Goal: Book appointment/travel/reservation

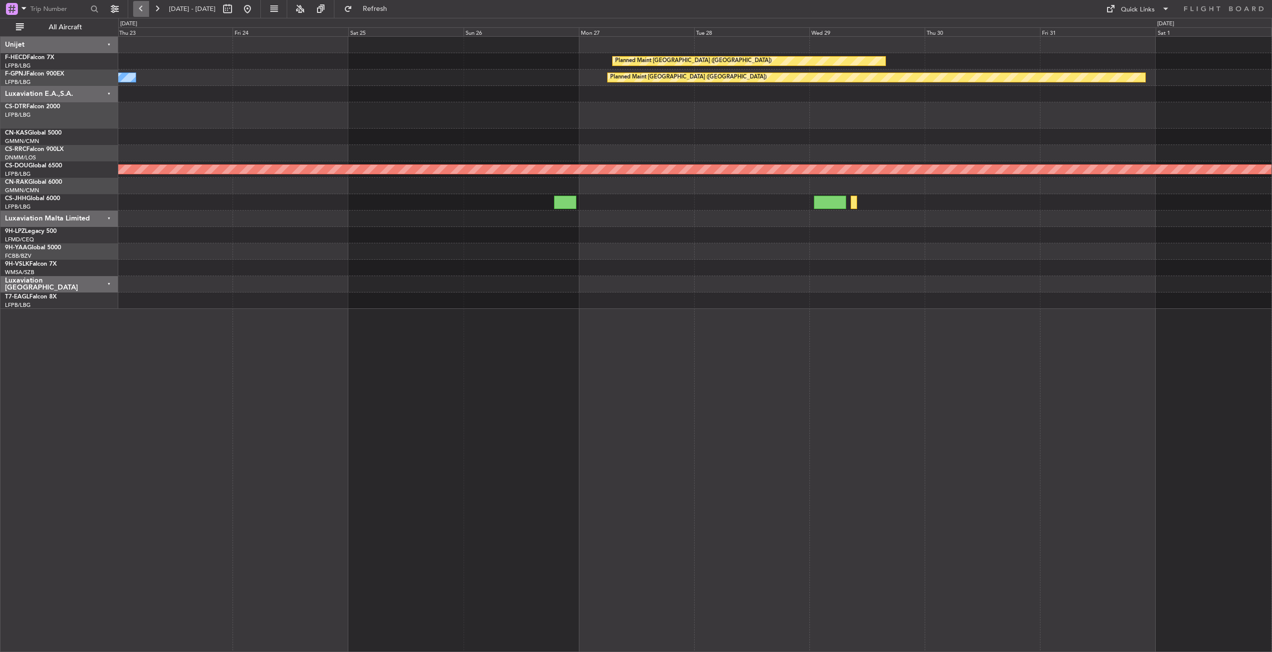
click at [141, 4] on button at bounding box center [141, 9] width 16 height 16
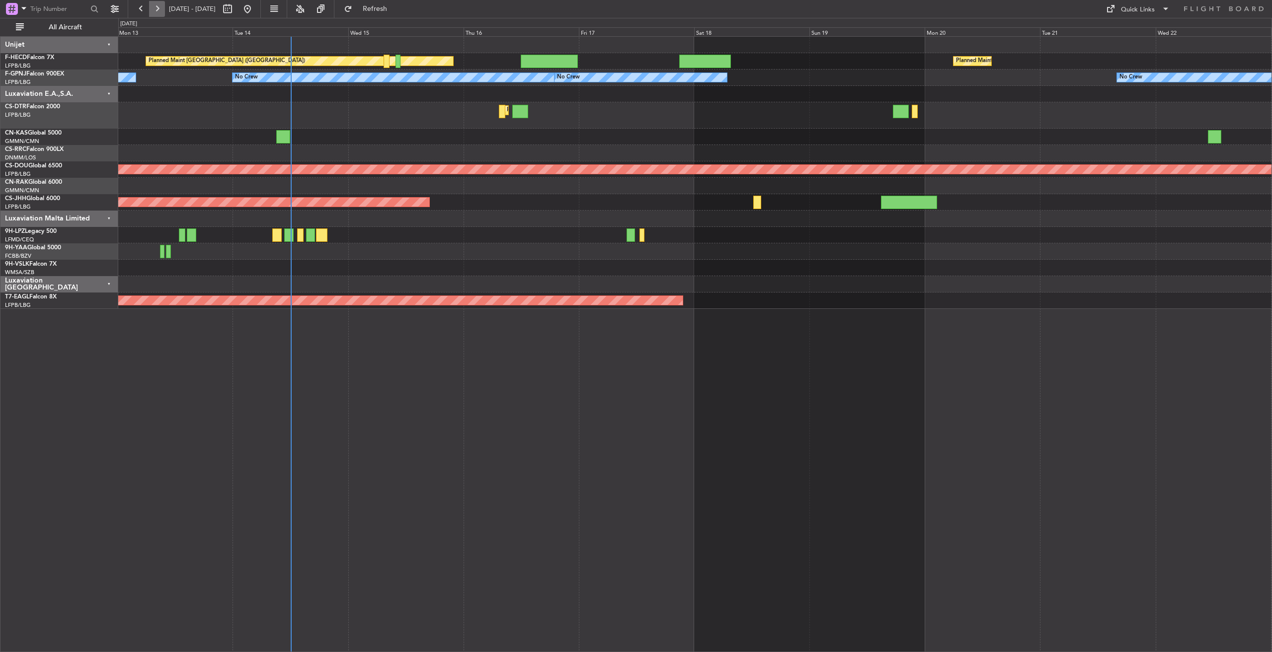
click at [158, 7] on button at bounding box center [157, 9] width 16 height 16
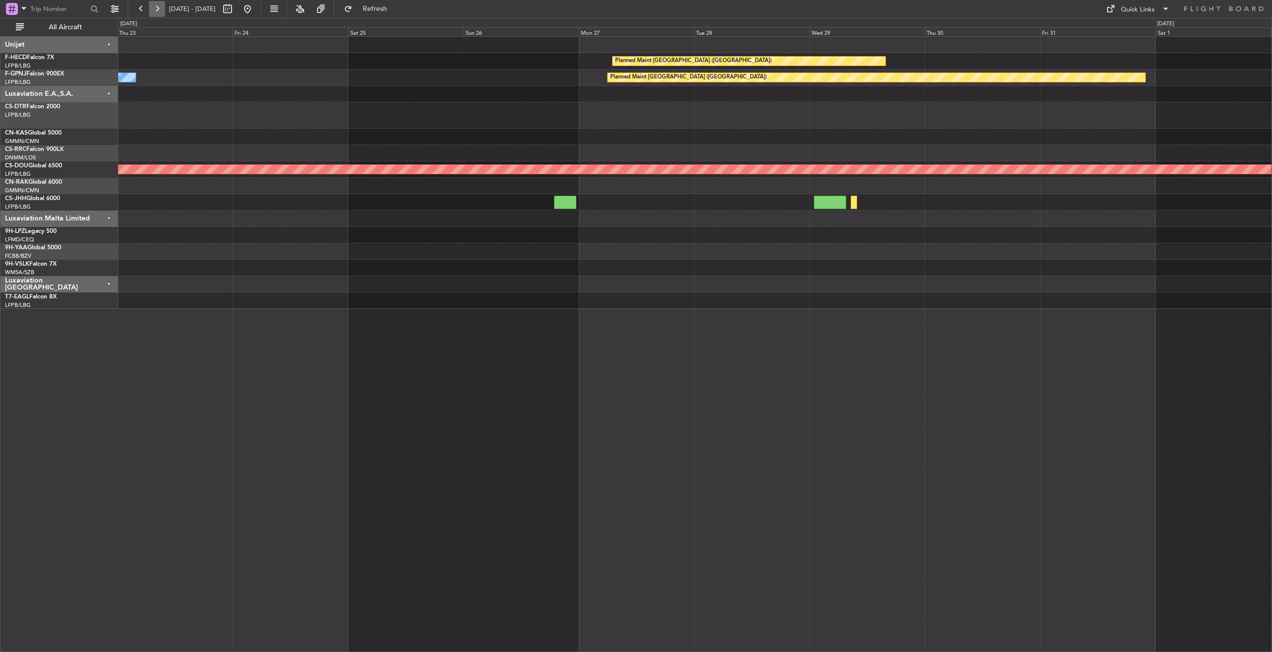
click at [158, 7] on button at bounding box center [157, 9] width 16 height 16
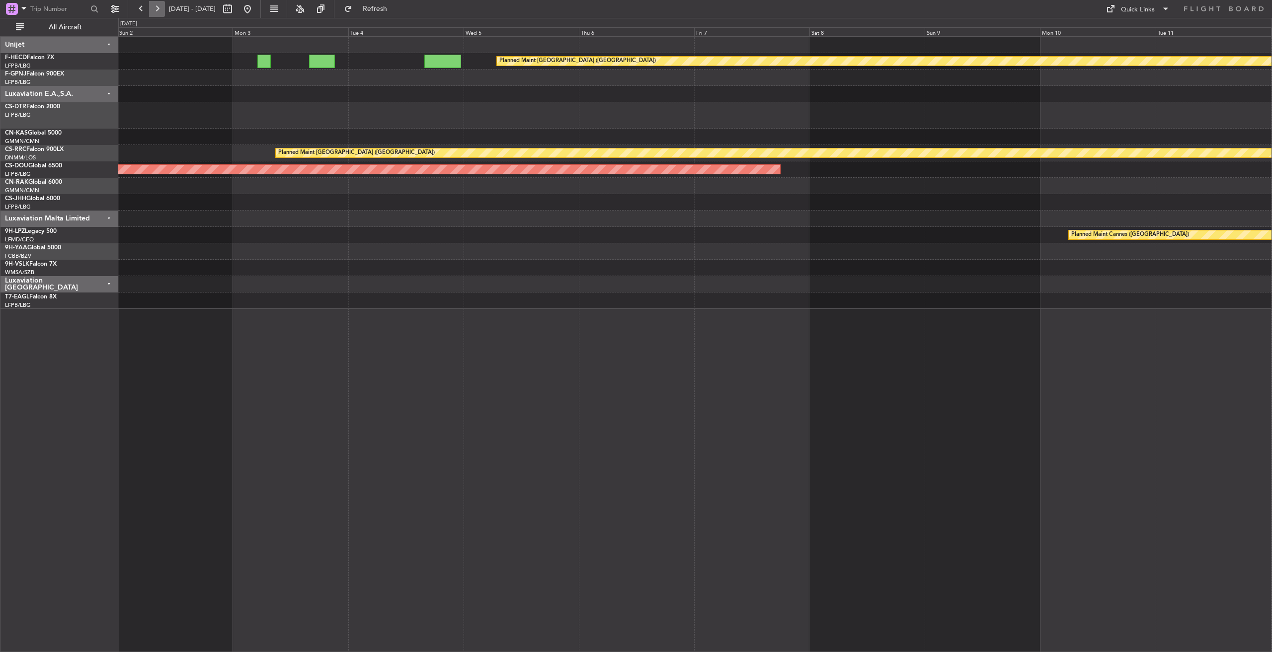
click at [158, 7] on button at bounding box center [157, 9] width 16 height 16
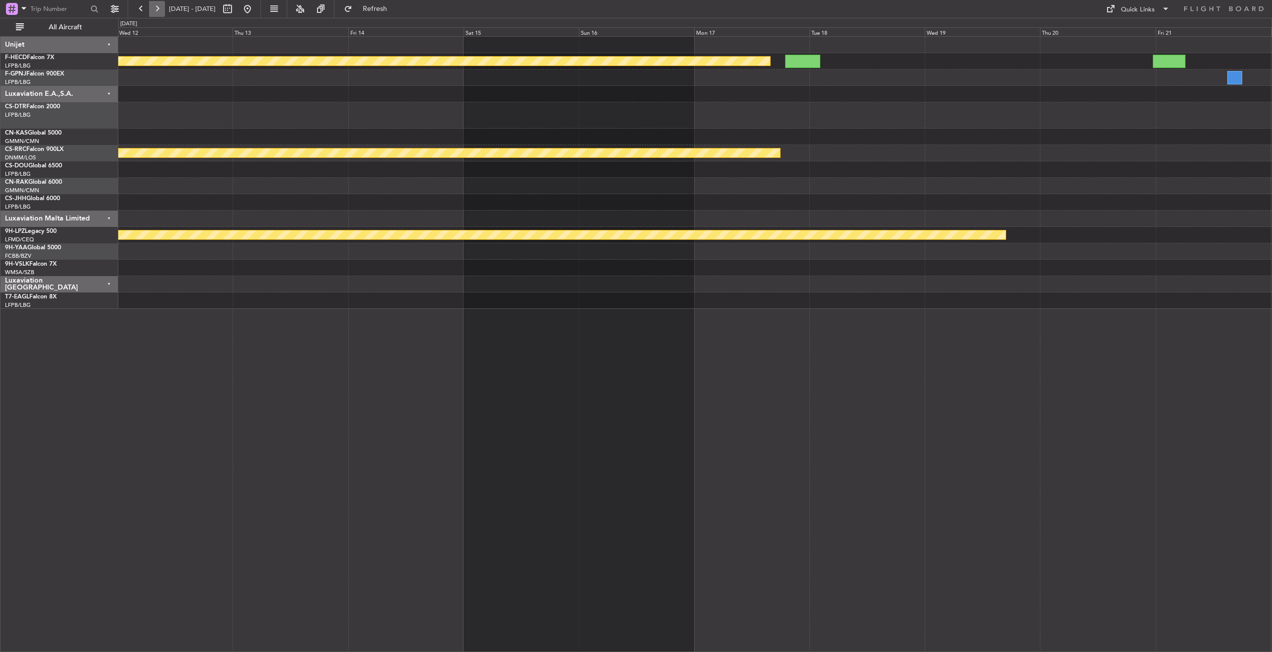
click at [158, 7] on button at bounding box center [157, 9] width 16 height 16
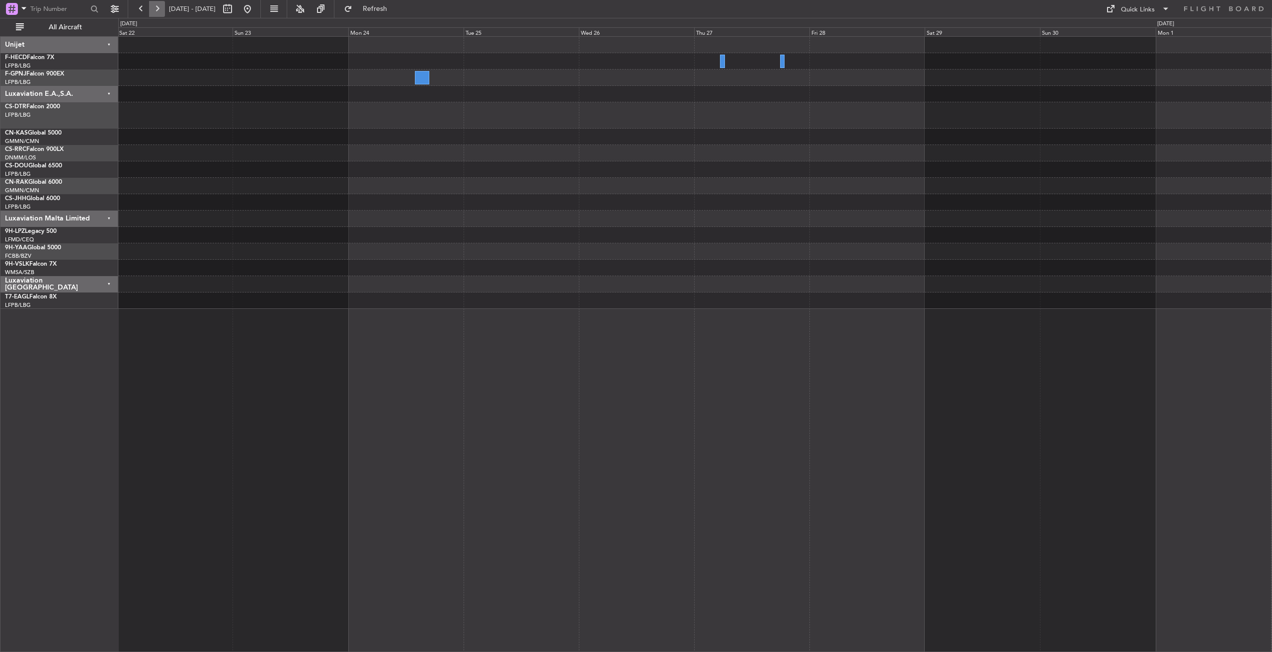
click at [156, 6] on button at bounding box center [157, 9] width 16 height 16
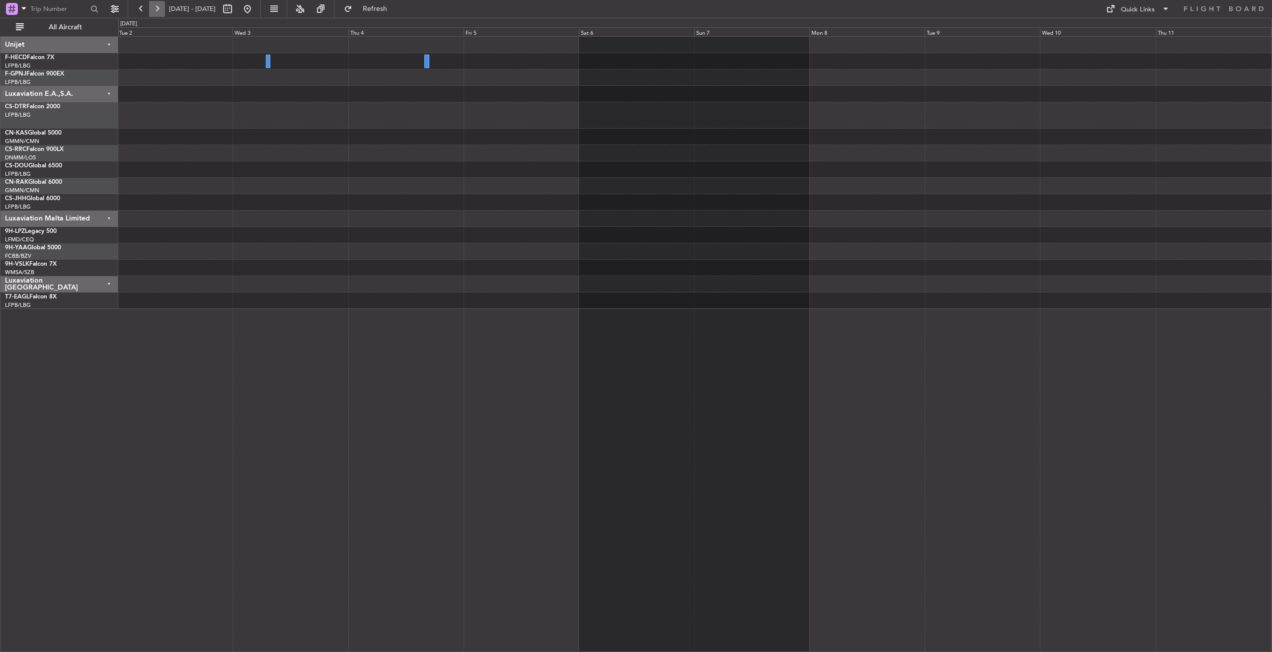
click at [156, 6] on button at bounding box center [157, 9] width 16 height 16
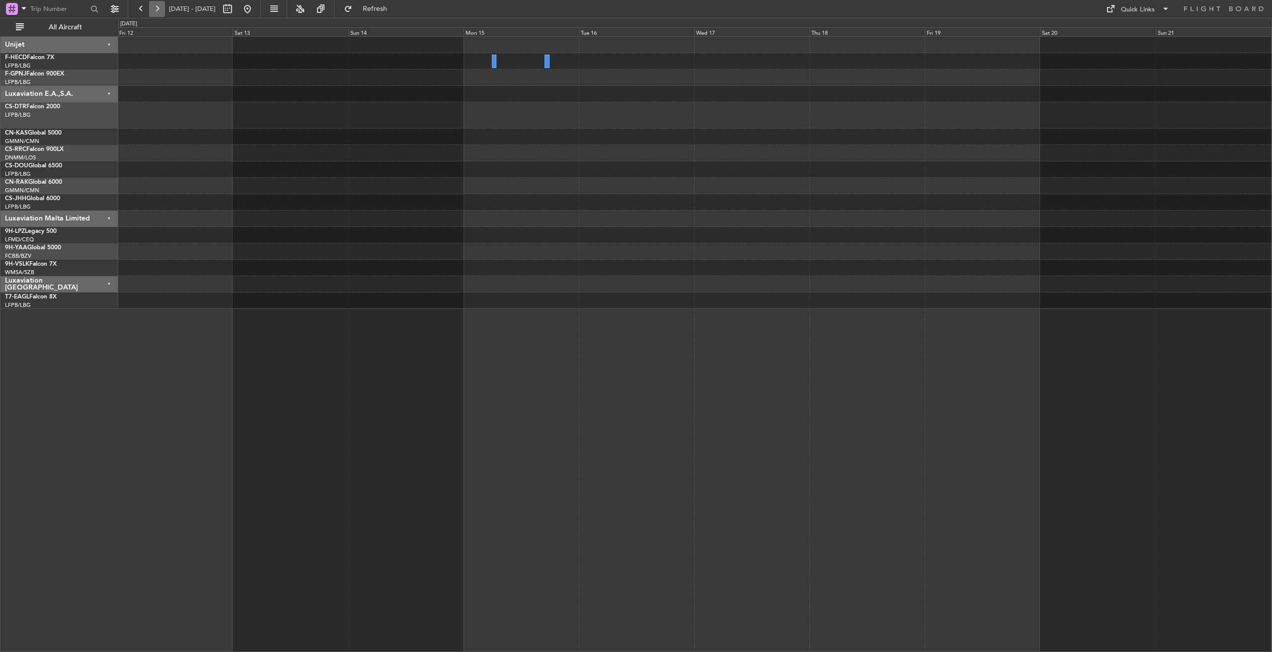
click at [156, 6] on button at bounding box center [157, 9] width 16 height 16
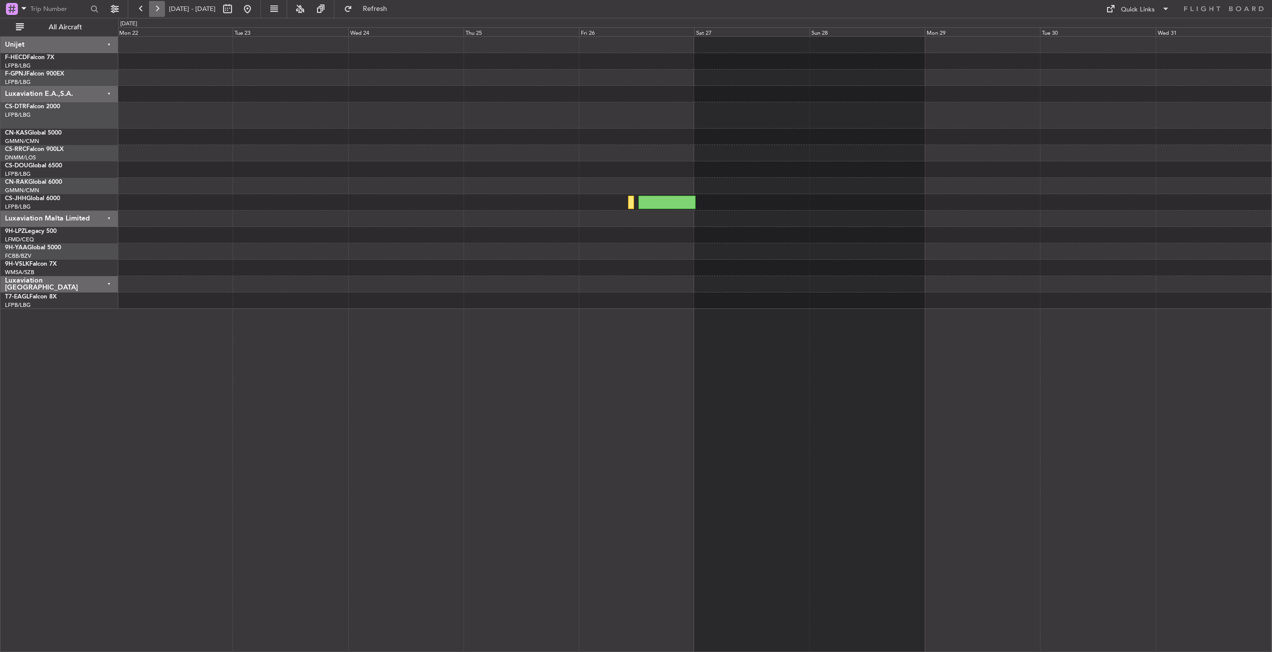
click at [156, 6] on button at bounding box center [157, 9] width 16 height 16
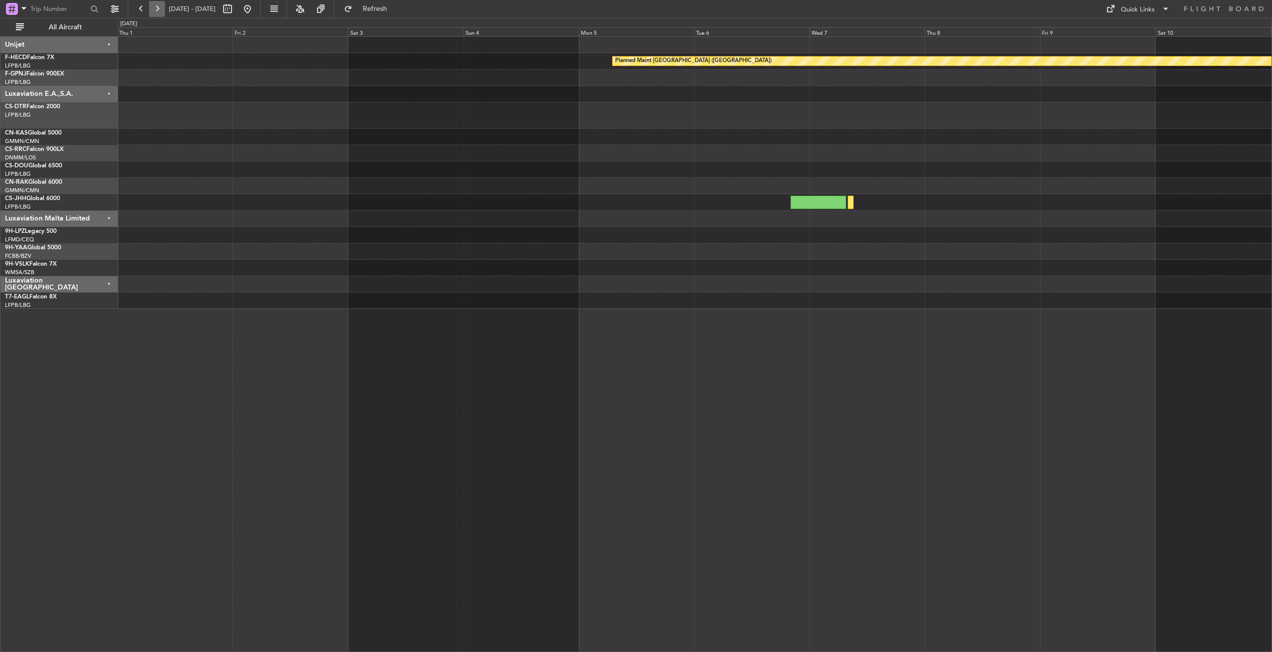
click at [156, 6] on button at bounding box center [157, 9] width 16 height 16
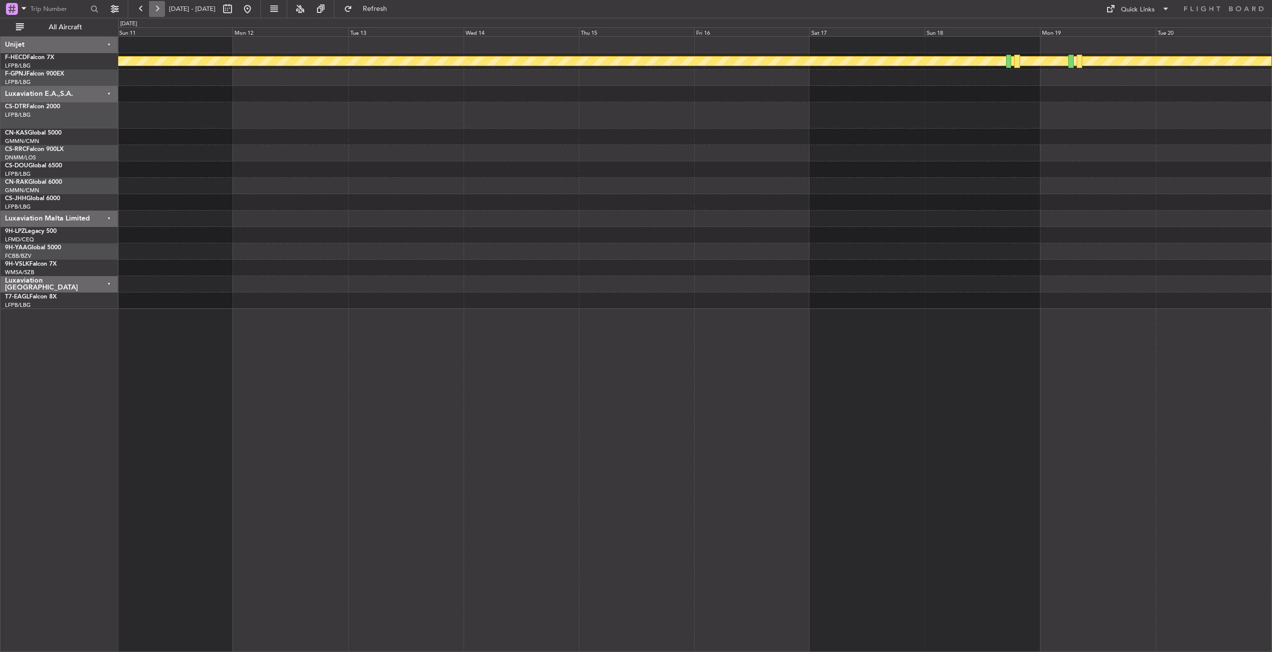
click at [156, 6] on button at bounding box center [157, 9] width 16 height 16
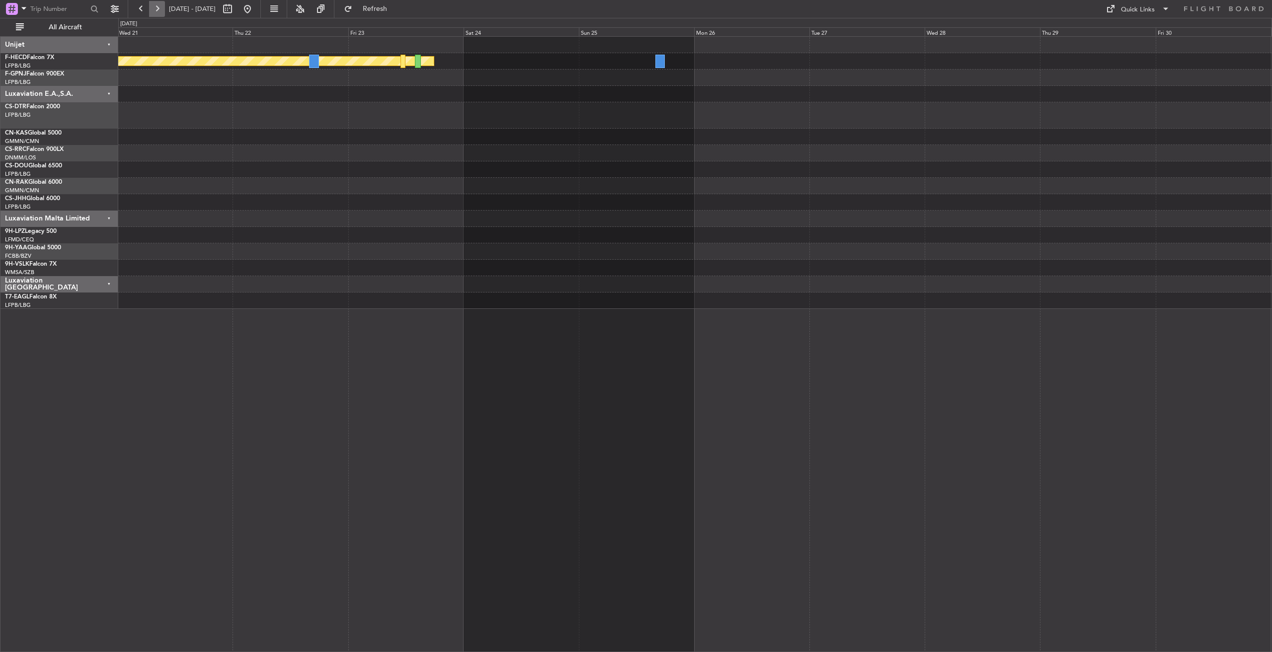
click at [156, 6] on button at bounding box center [157, 9] width 16 height 16
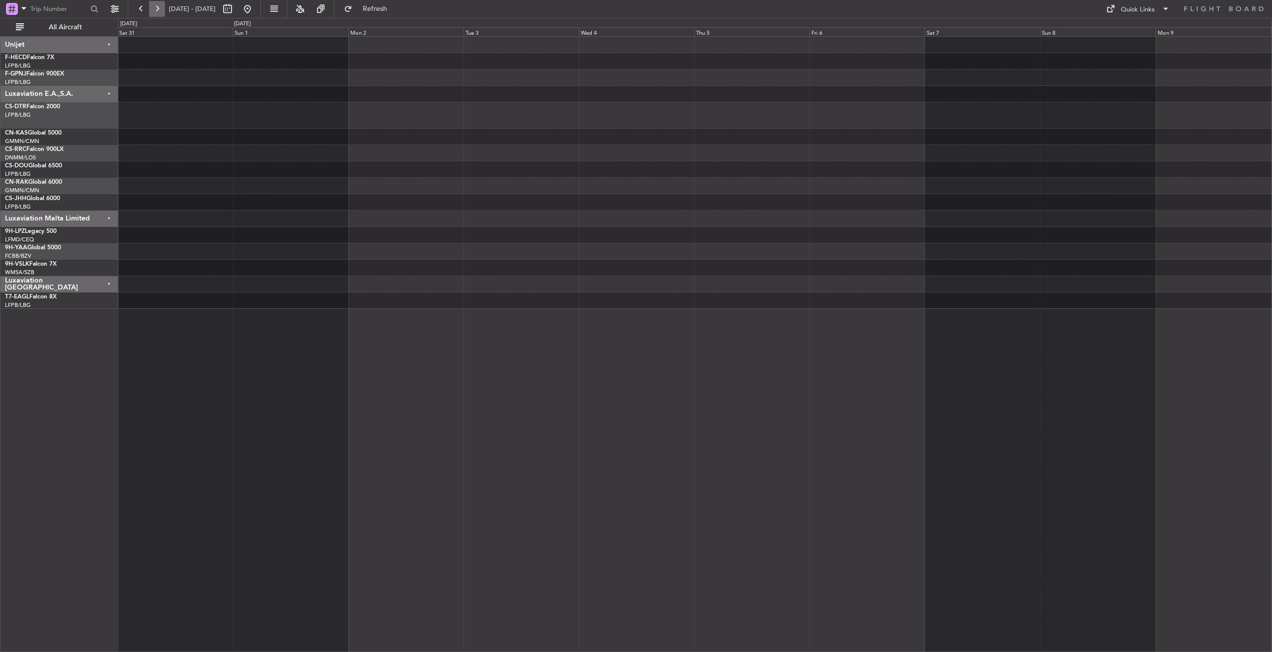
click at [156, 6] on button at bounding box center [157, 9] width 16 height 16
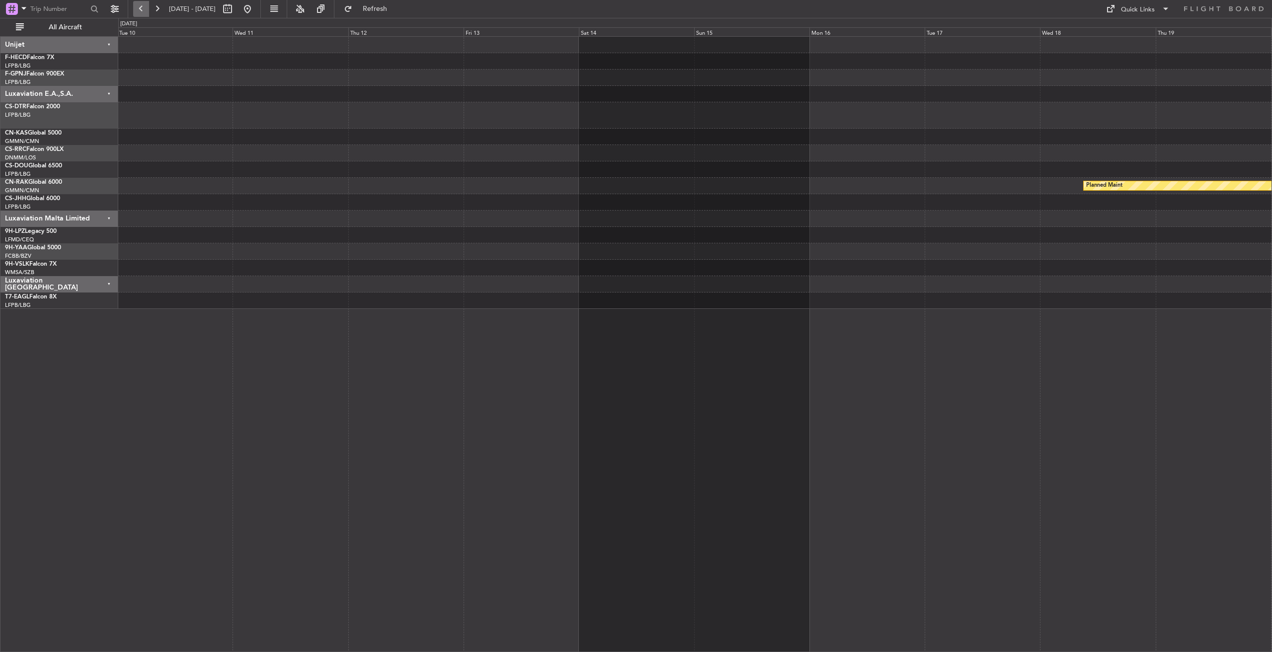
click at [143, 11] on button at bounding box center [141, 9] width 16 height 16
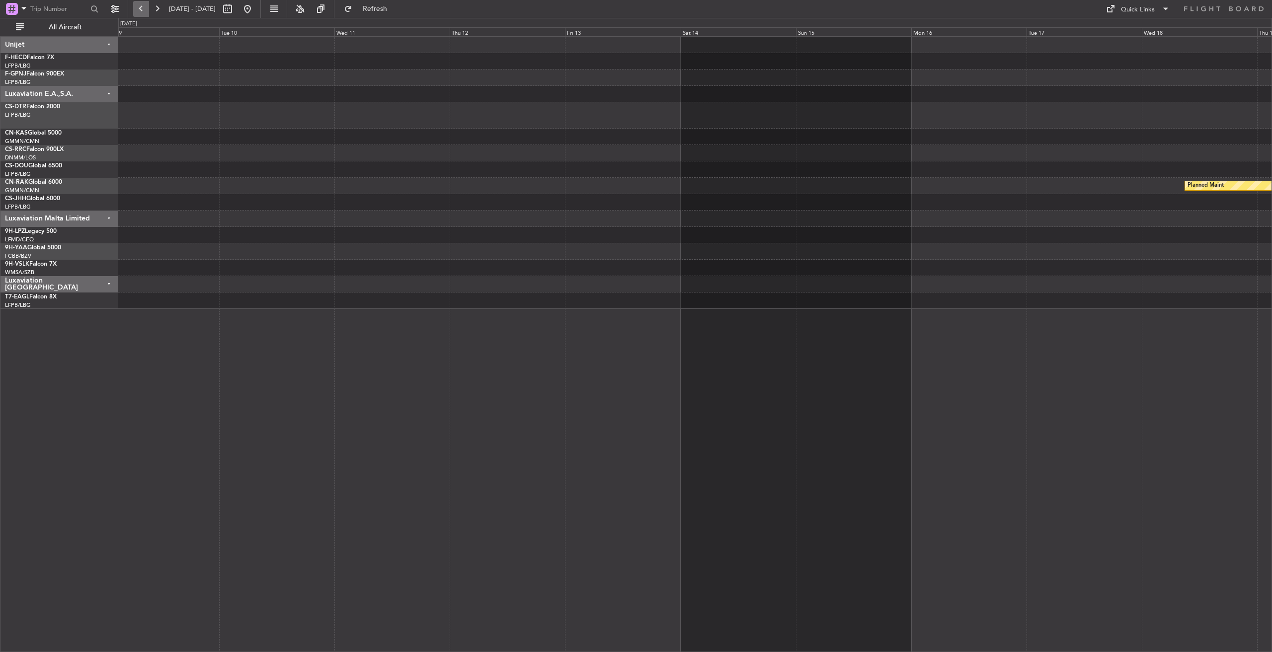
click at [143, 11] on button at bounding box center [141, 9] width 16 height 16
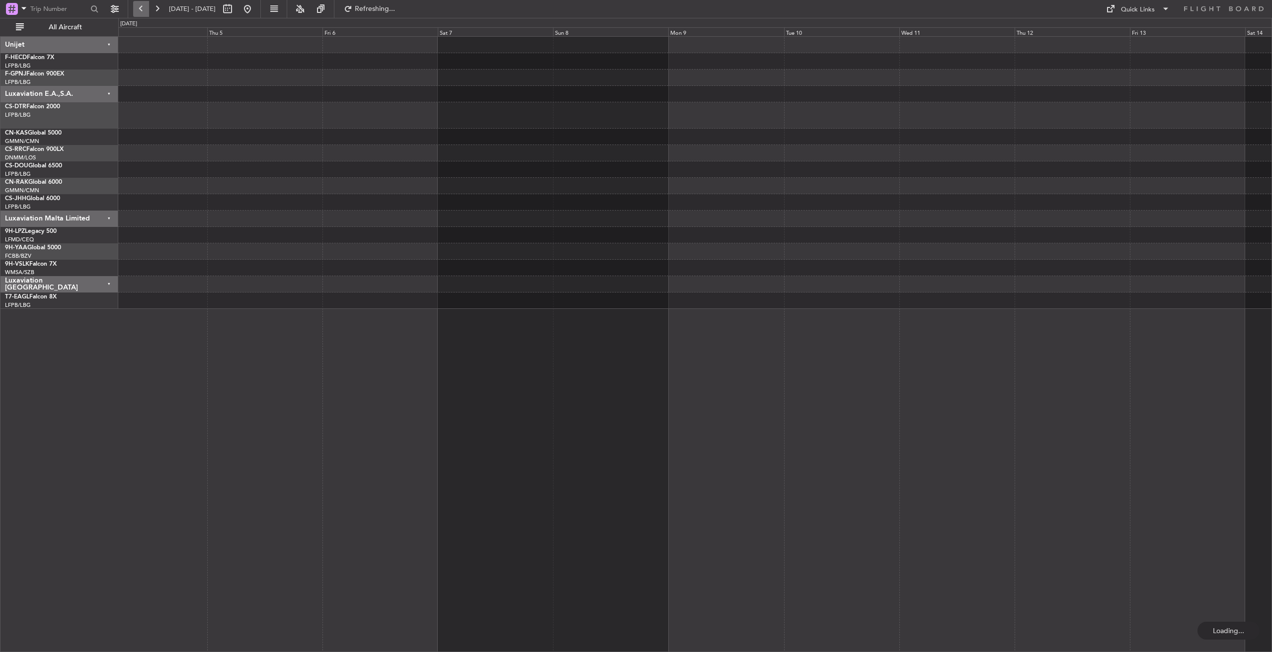
click at [143, 11] on button at bounding box center [141, 9] width 16 height 16
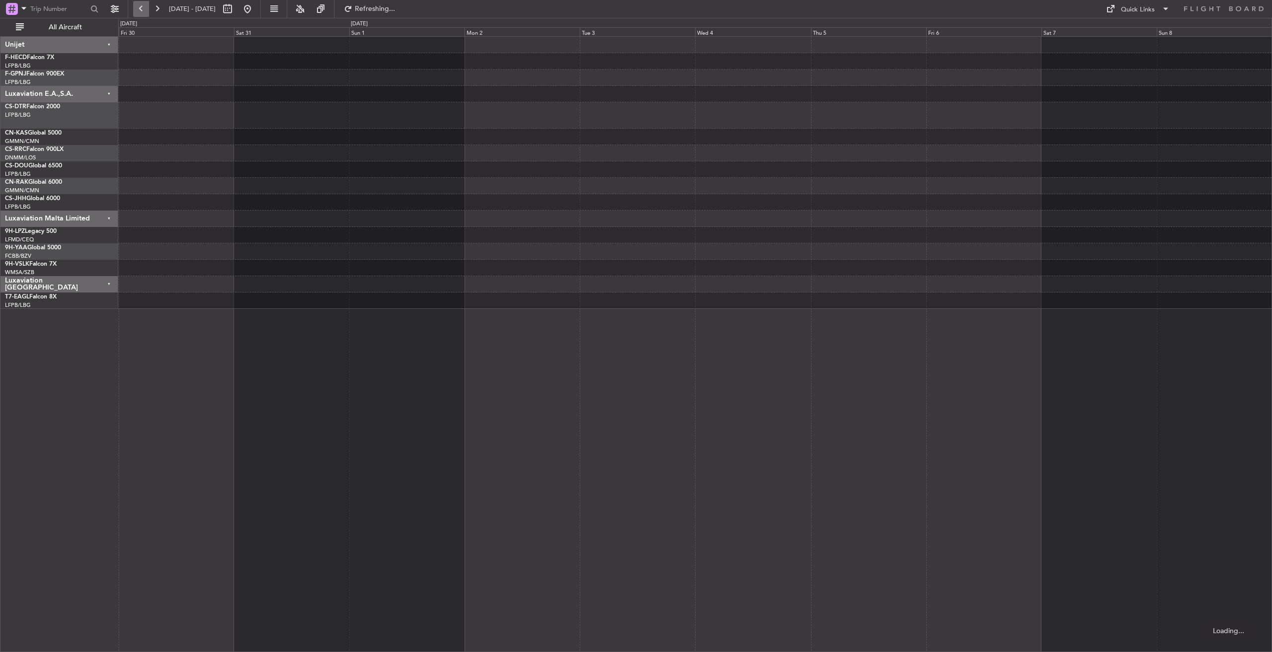
click at [143, 11] on button at bounding box center [141, 9] width 16 height 16
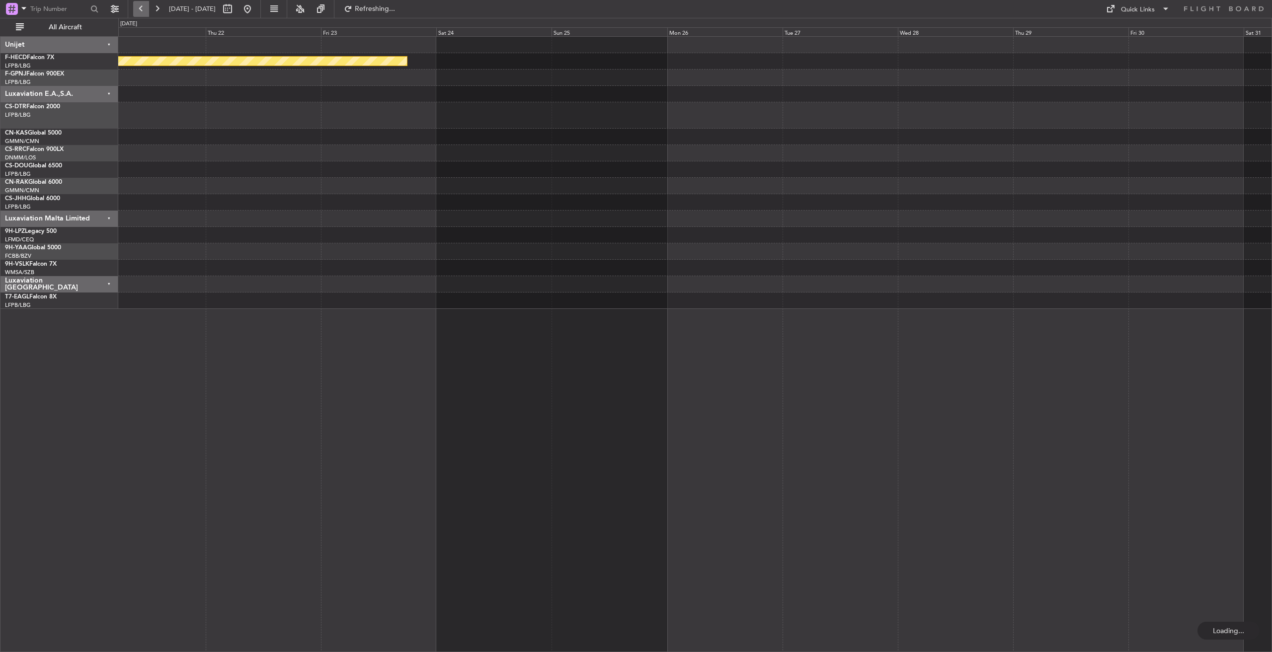
click at [143, 11] on button at bounding box center [141, 9] width 16 height 16
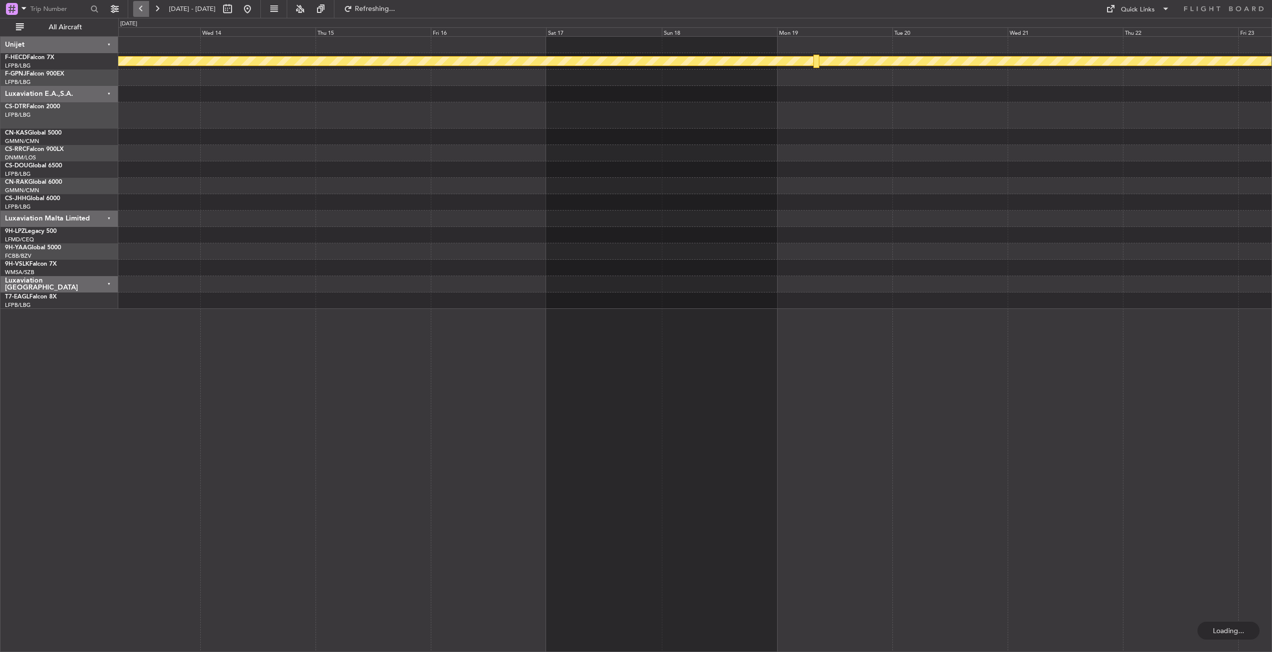
click at [143, 11] on button at bounding box center [141, 9] width 16 height 16
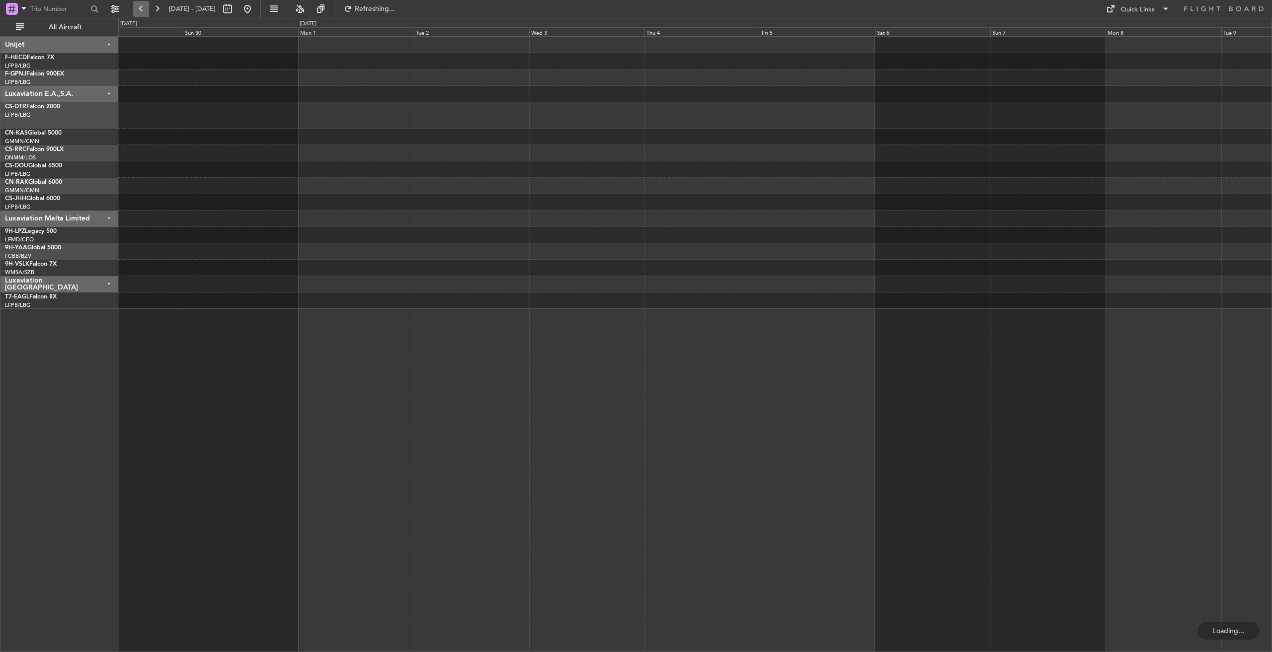
click at [143, 11] on button at bounding box center [141, 9] width 16 height 16
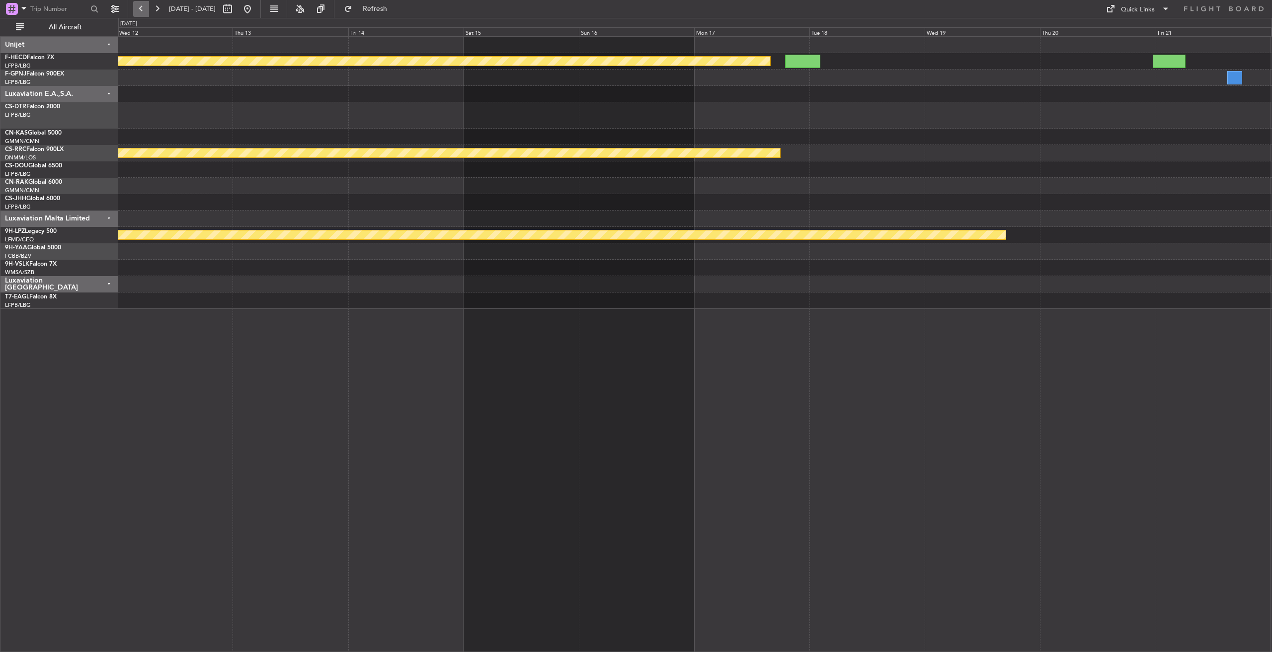
click at [143, 11] on button at bounding box center [141, 9] width 16 height 16
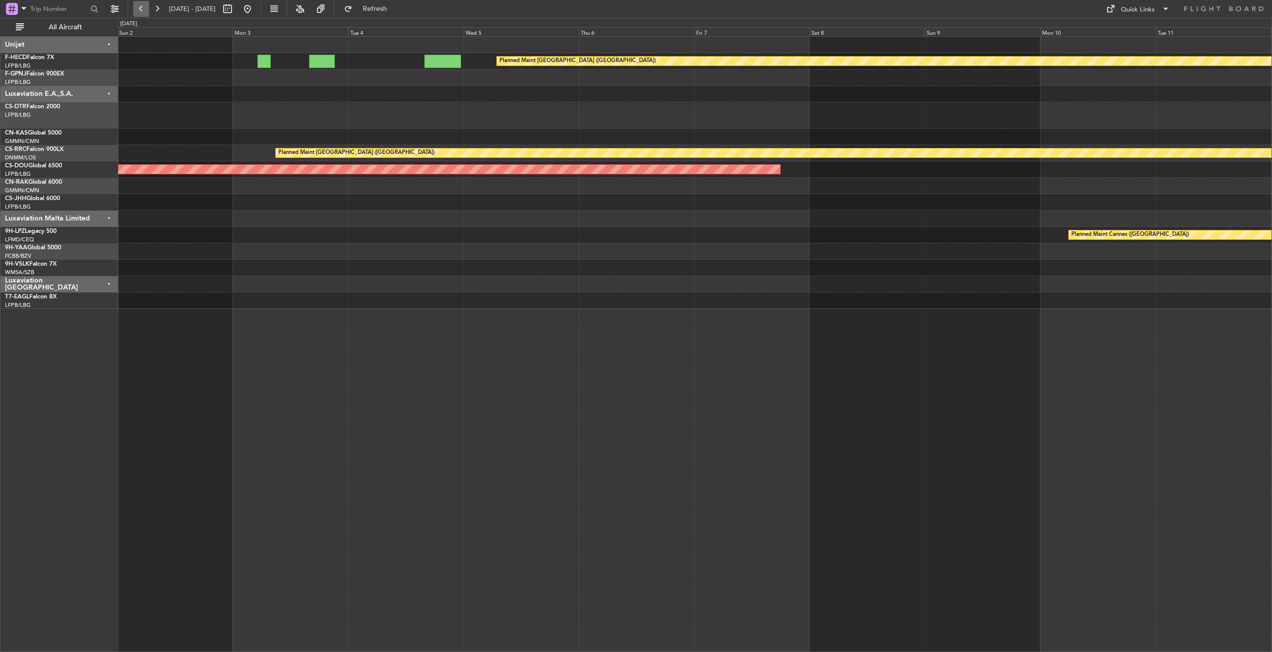
click at [143, 11] on button at bounding box center [141, 9] width 16 height 16
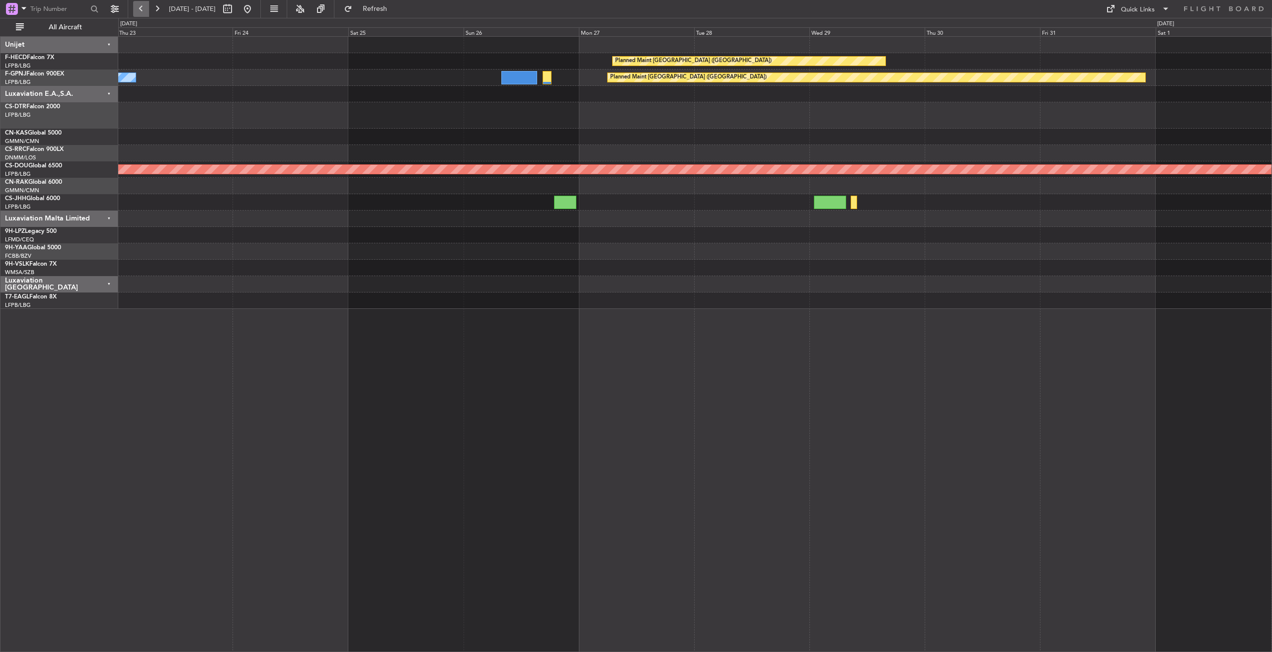
click at [145, 6] on button at bounding box center [141, 9] width 16 height 16
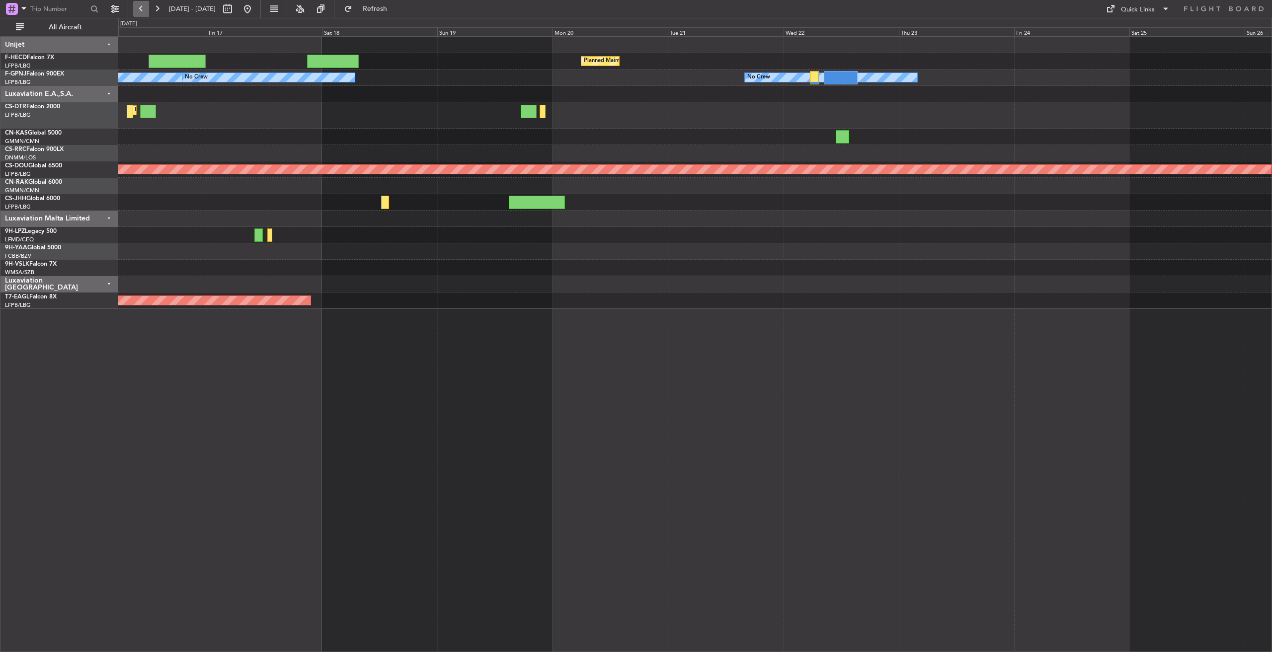
click at [142, 3] on button at bounding box center [141, 9] width 16 height 16
